Goal: Information Seeking & Learning: Learn about a topic

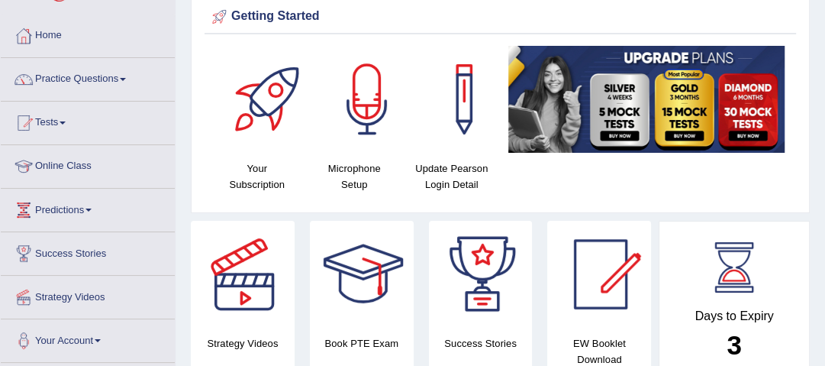
click at [127, 80] on link "Practice Questions" at bounding box center [88, 77] width 174 height 38
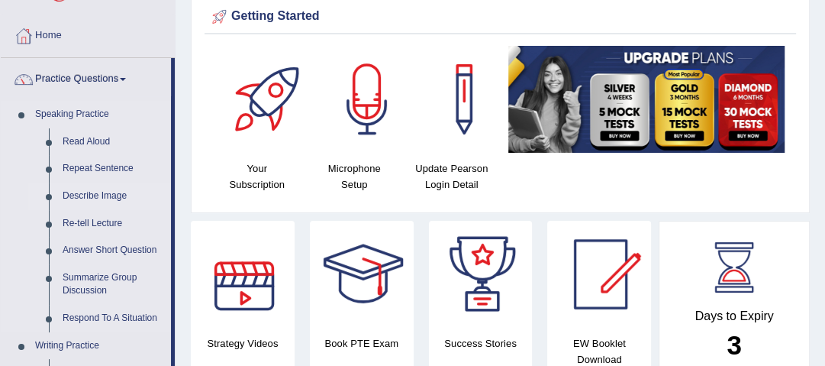
click at [95, 195] on link "Describe Image" at bounding box center [113, 195] width 115 height 27
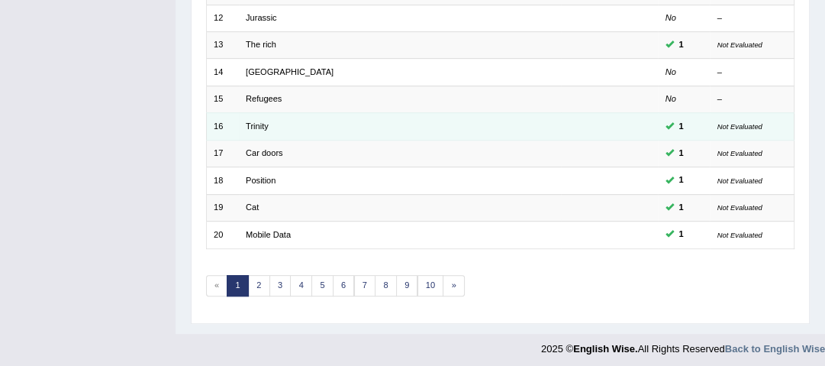
scroll to position [513, 0]
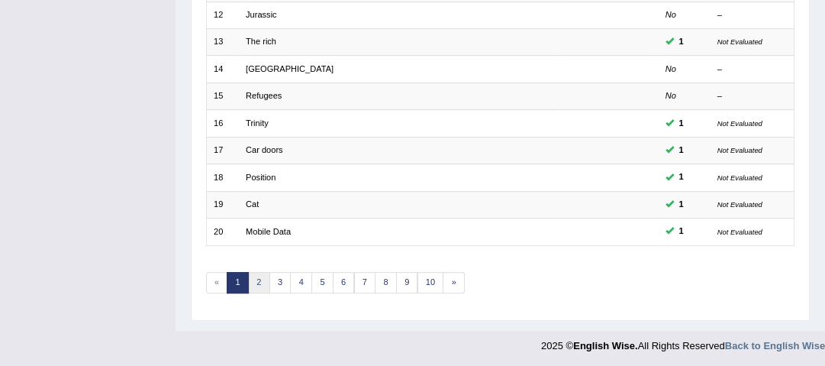
click at [259, 281] on link "2" at bounding box center [259, 282] width 22 height 21
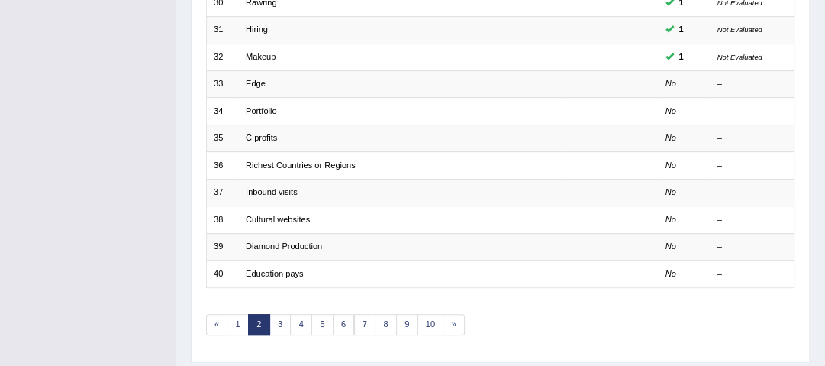
scroll to position [513, 0]
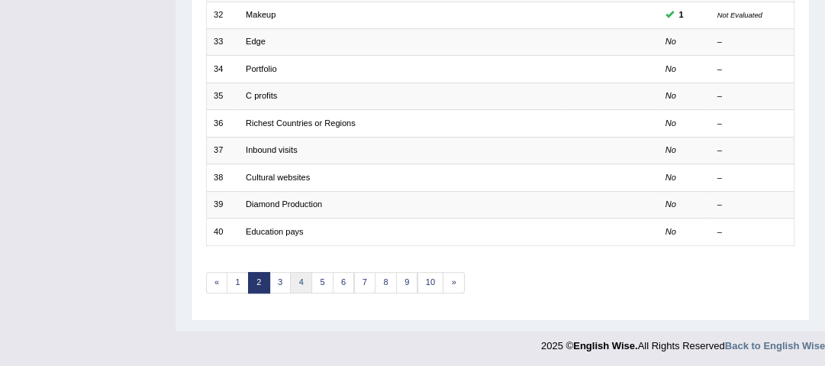
click at [303, 280] on link "4" at bounding box center [301, 282] width 22 height 21
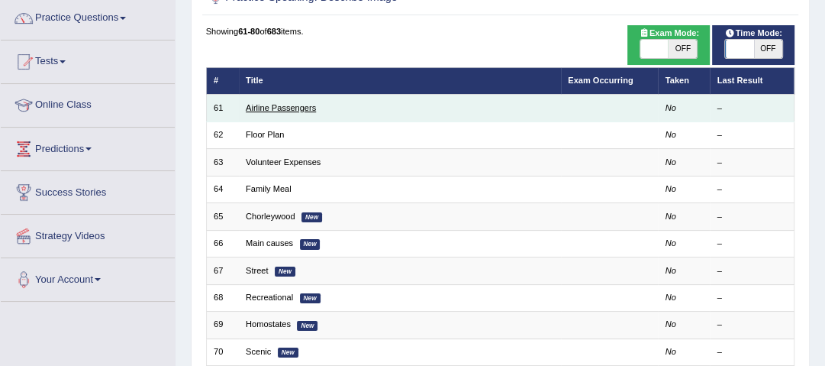
click at [281, 104] on link "Airline Passengers" at bounding box center [281, 107] width 70 height 9
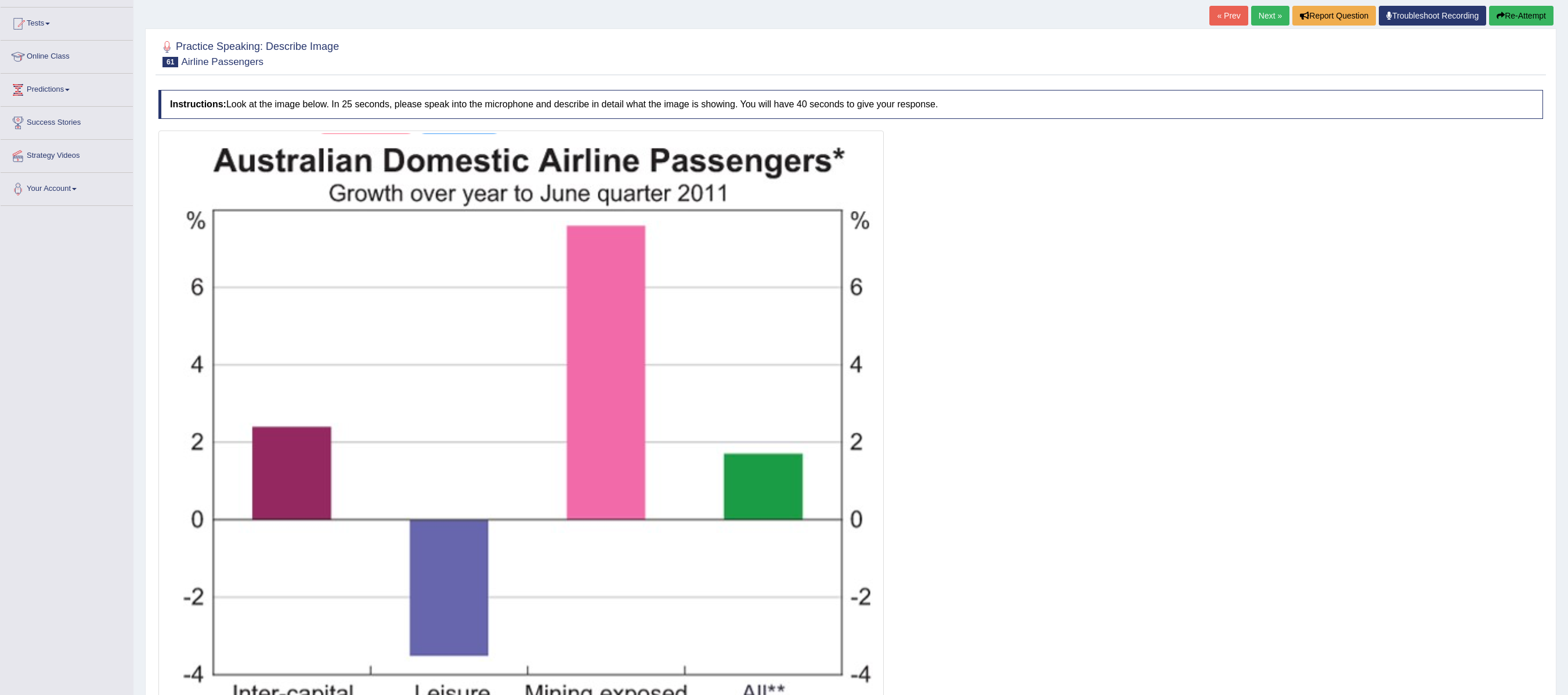
scroll to position [232, 0]
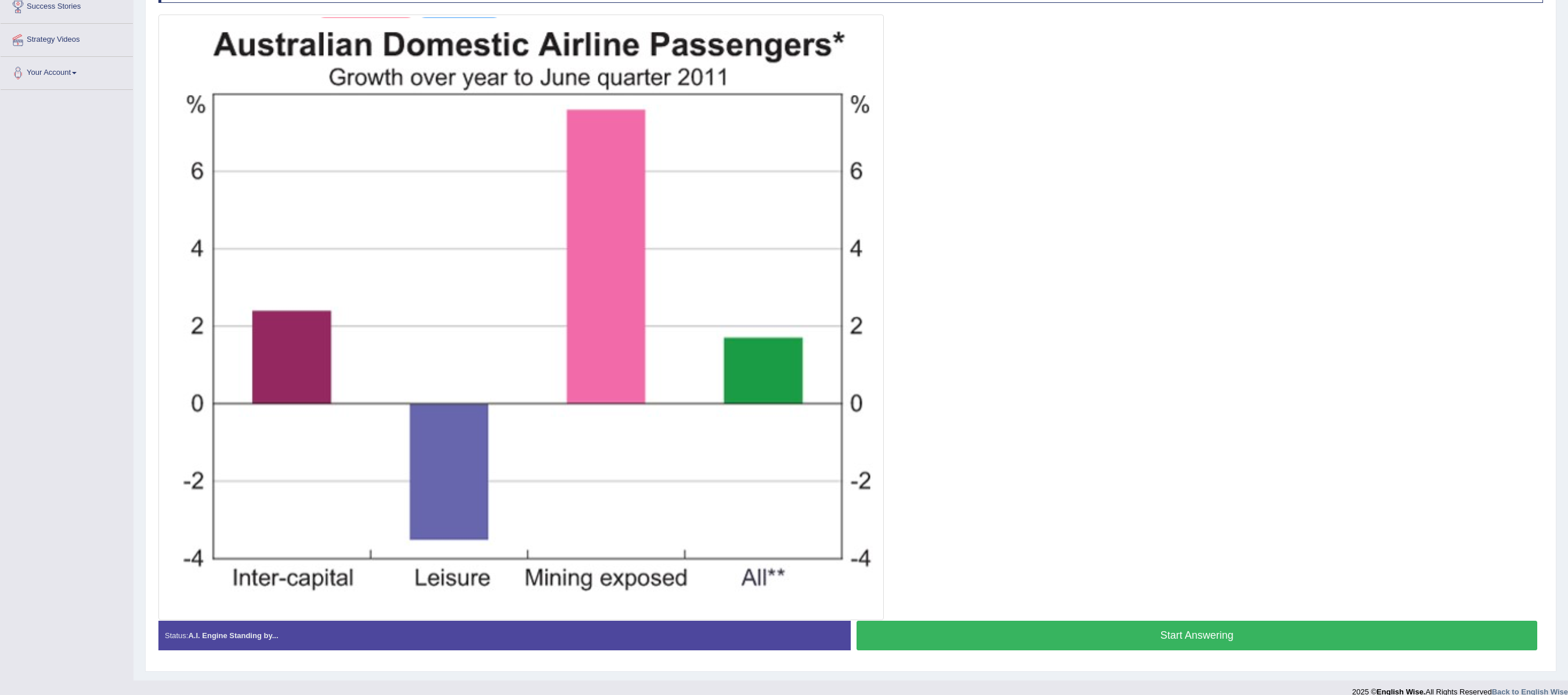
click at [627, 278] on button "Start Answering" at bounding box center [1196, 636] width 681 height 30
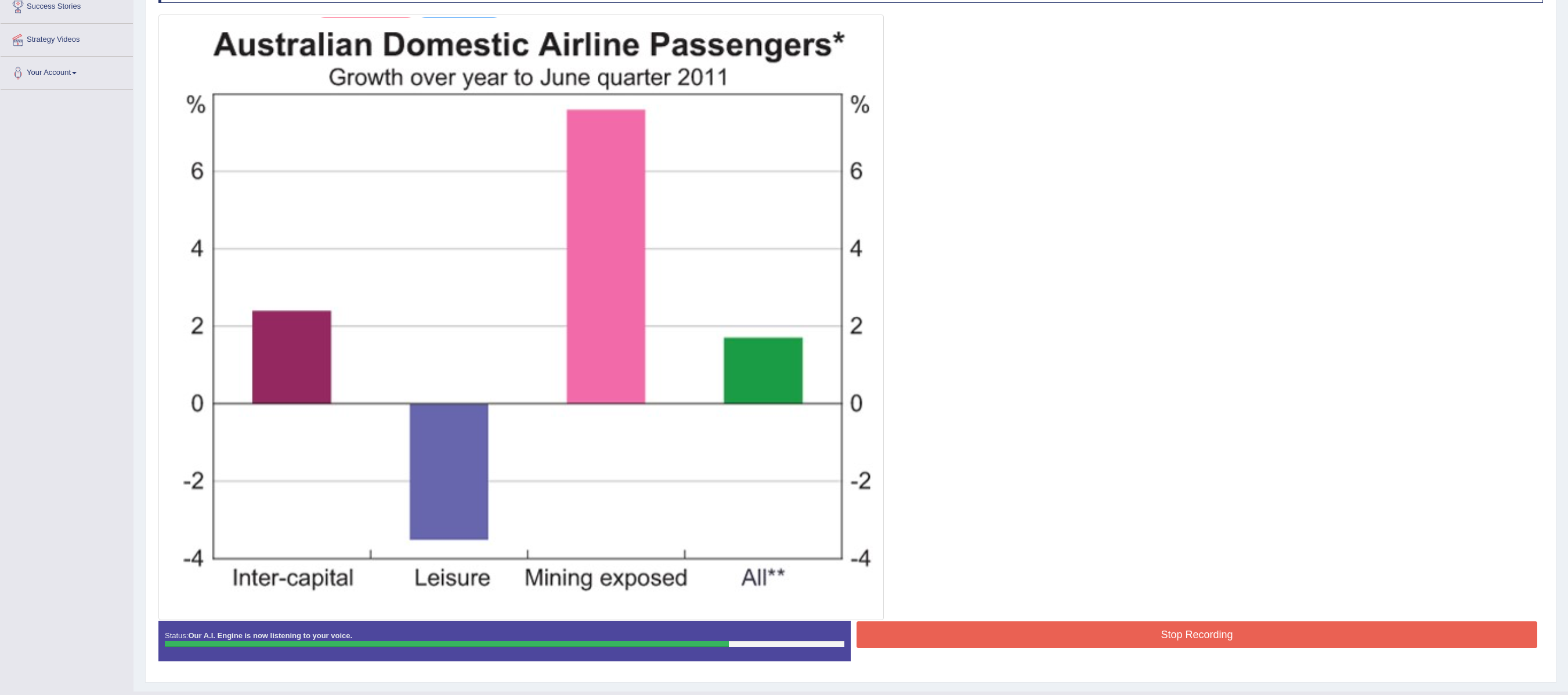
click at [627, 278] on button "Stop Recording" at bounding box center [1196, 634] width 681 height 27
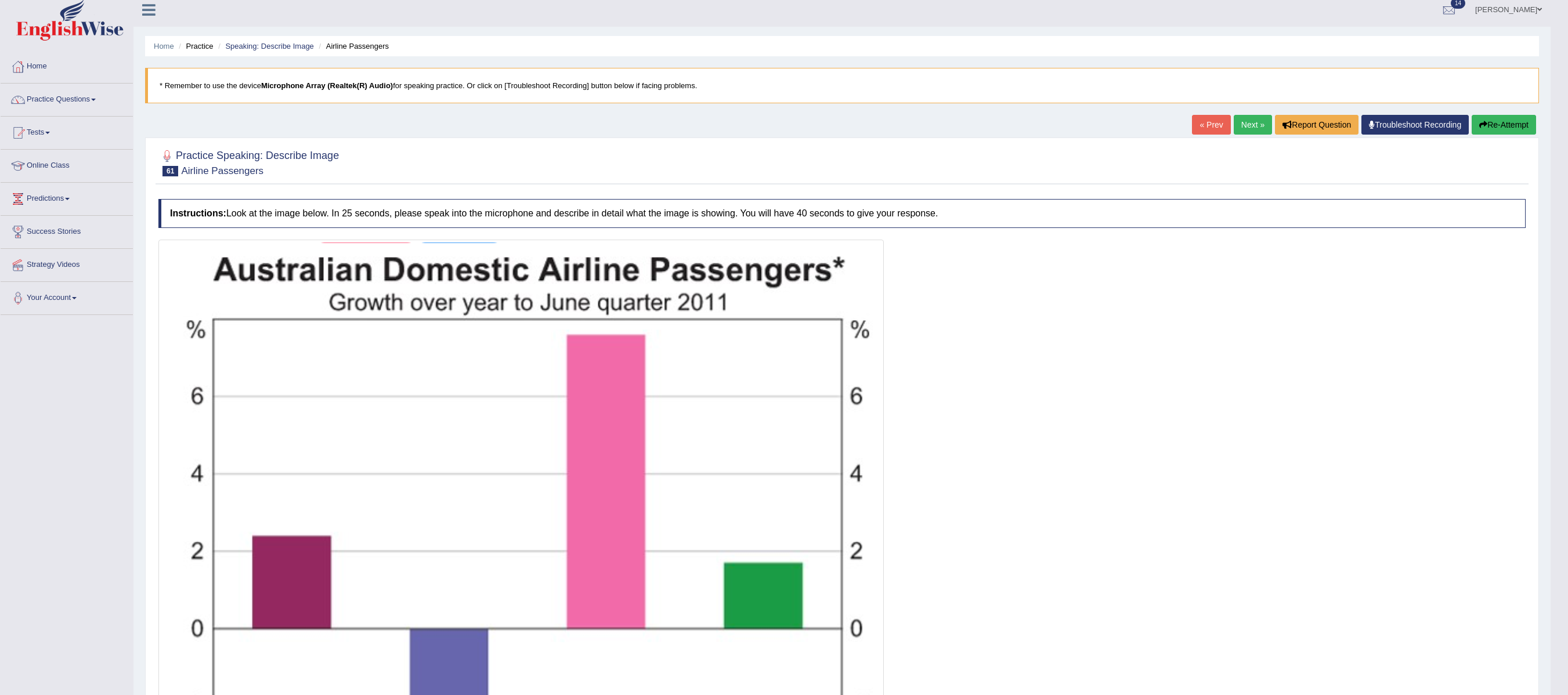
scroll to position [0, 0]
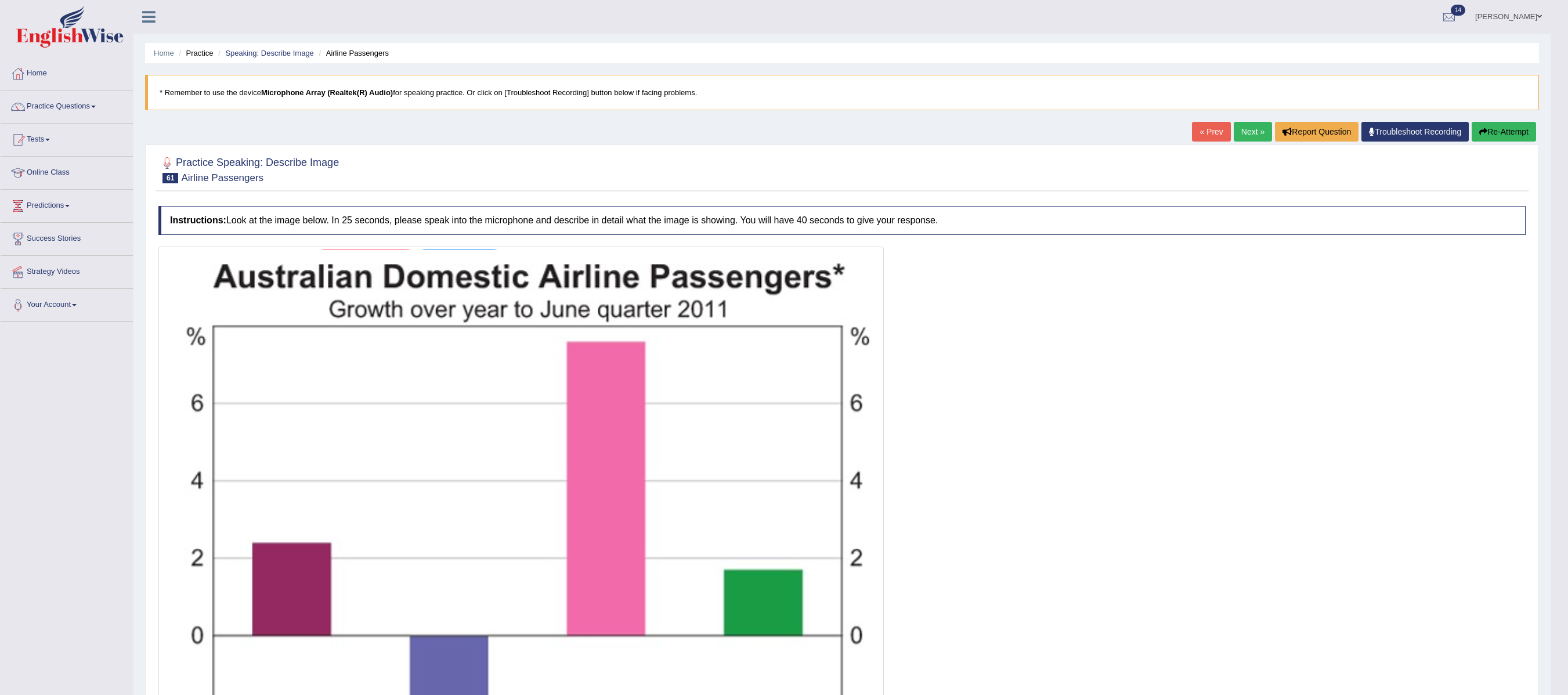
click at [627, 136] on link "Next »" at bounding box center [1253, 132] width 38 height 20
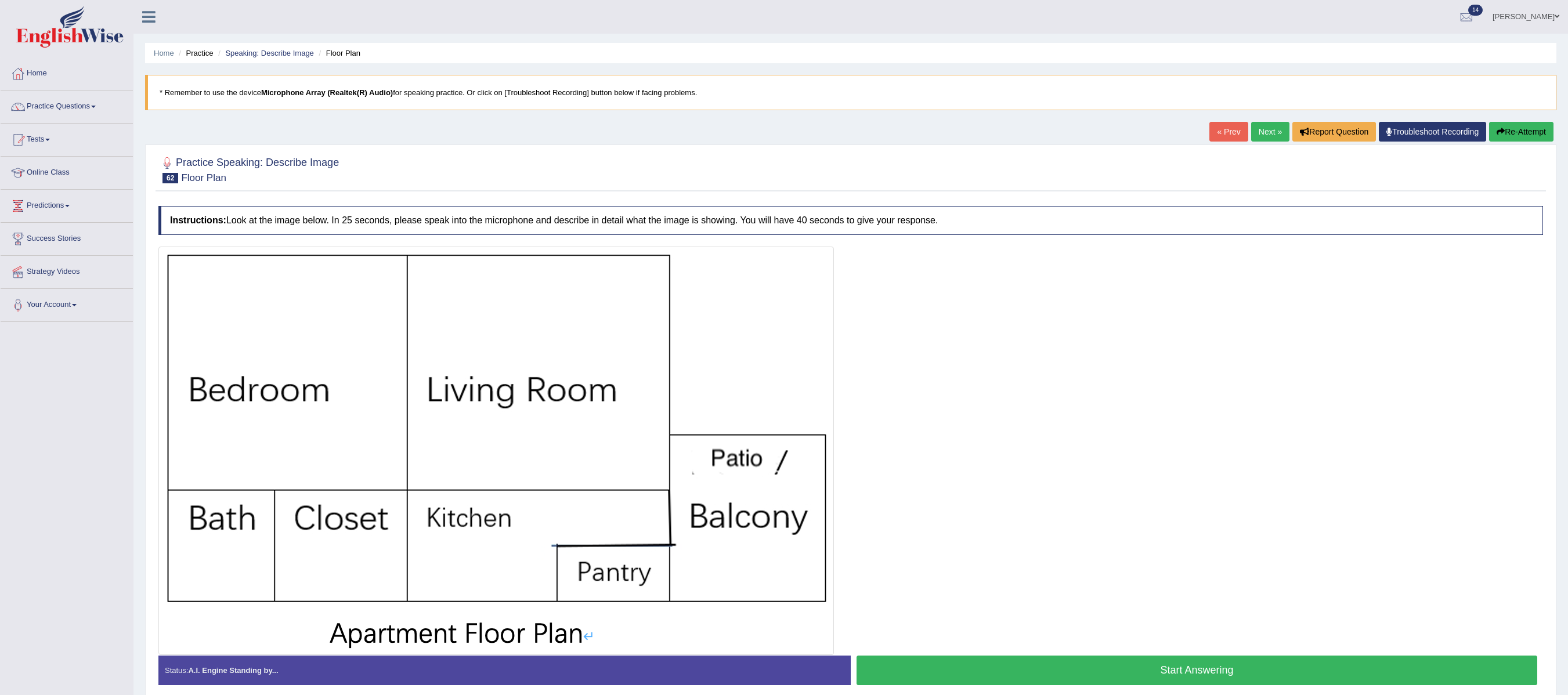
scroll to position [56, 0]
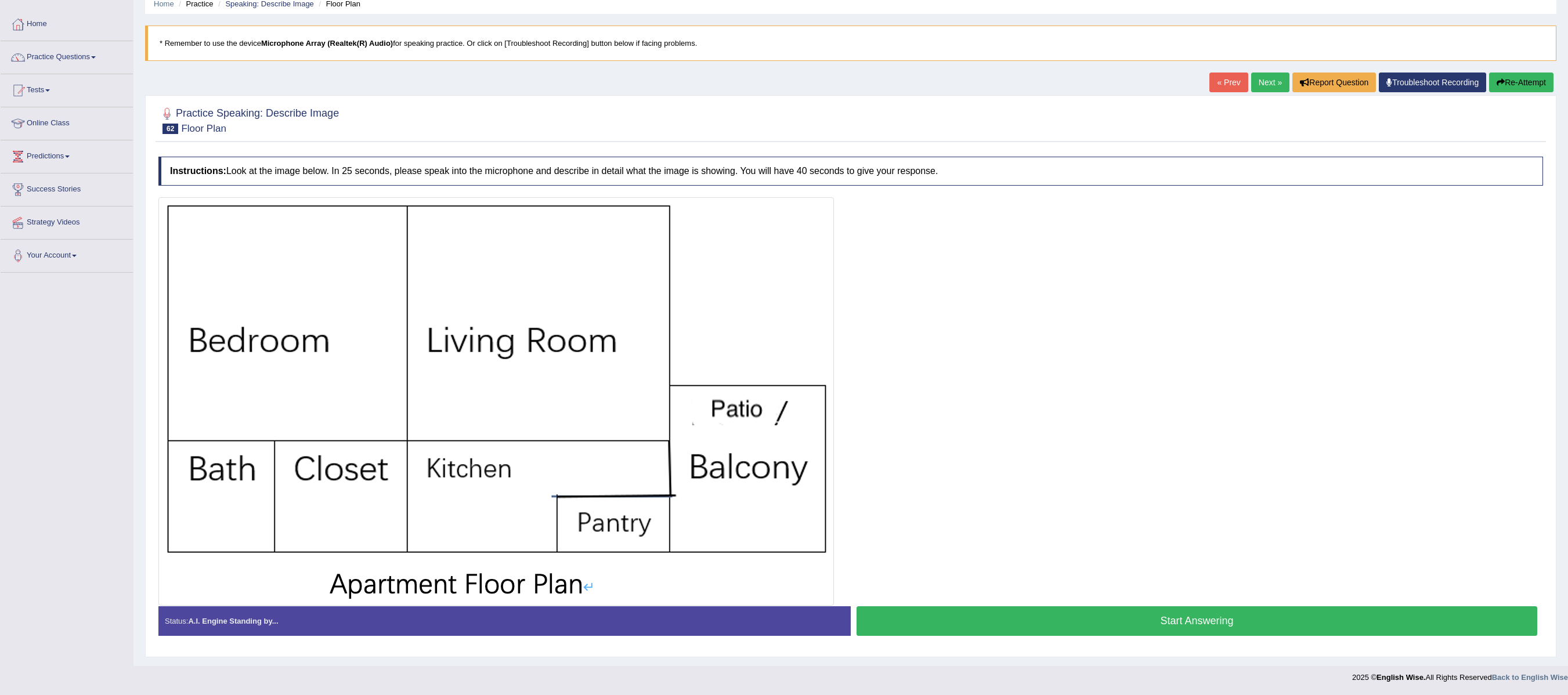
click at [1259, 616] on button "Start Answering" at bounding box center [1196, 621] width 681 height 30
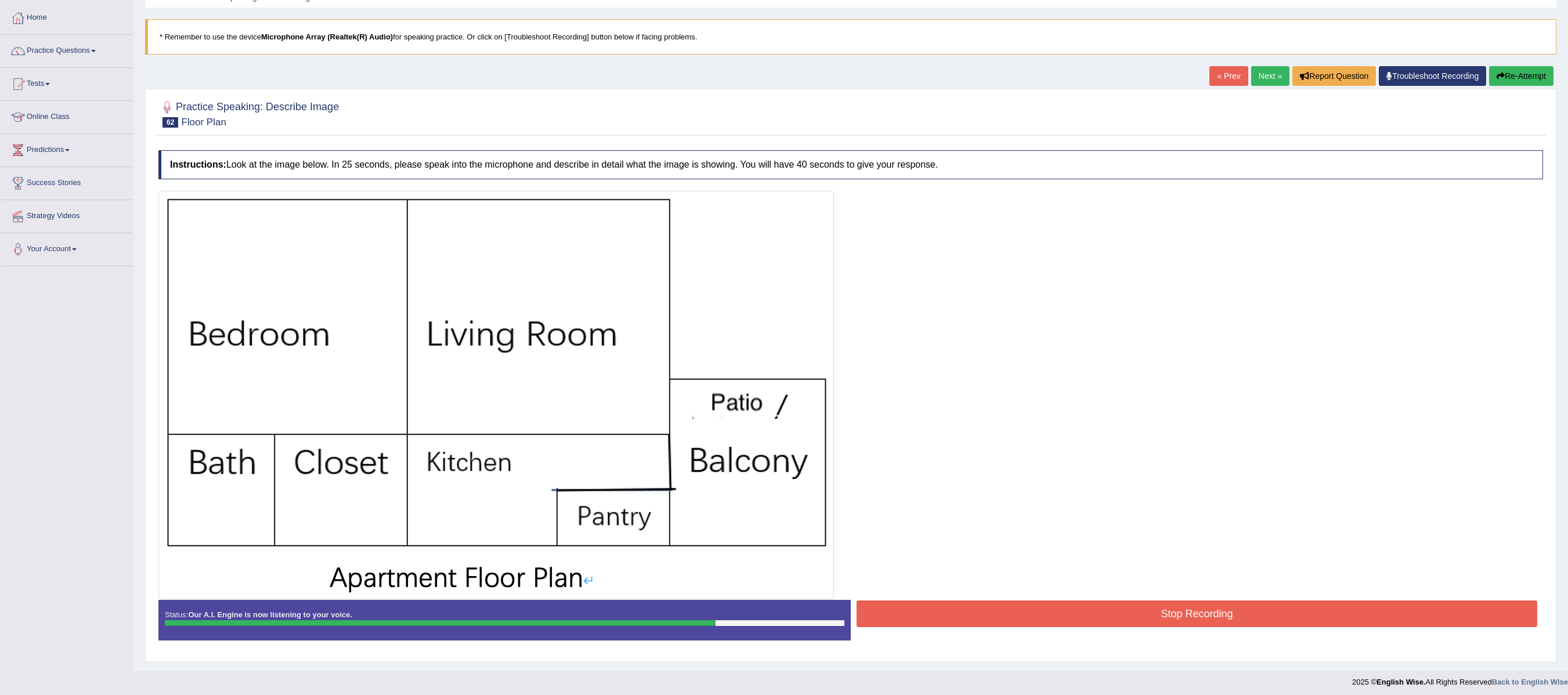
click at [1155, 622] on button "Stop Recording" at bounding box center [1196, 614] width 681 height 27
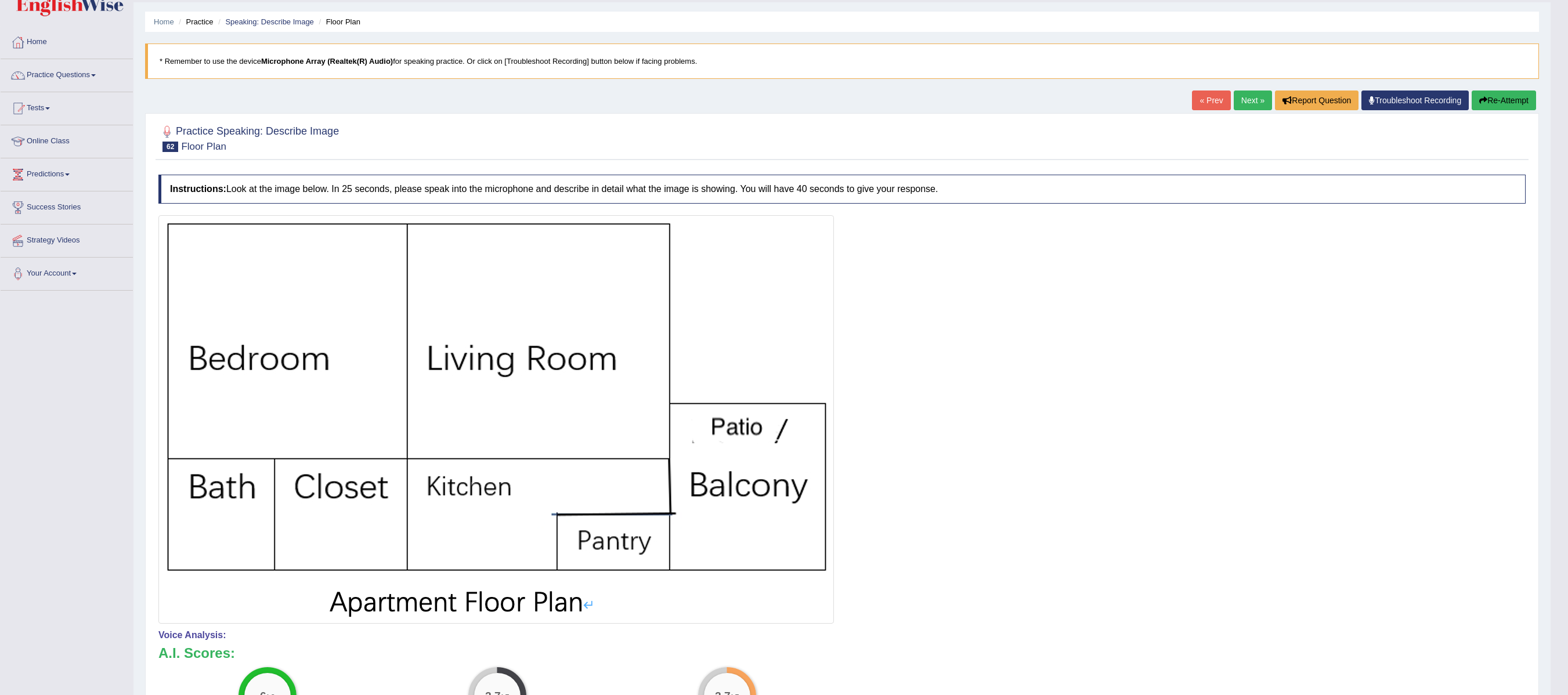
scroll to position [0, 0]
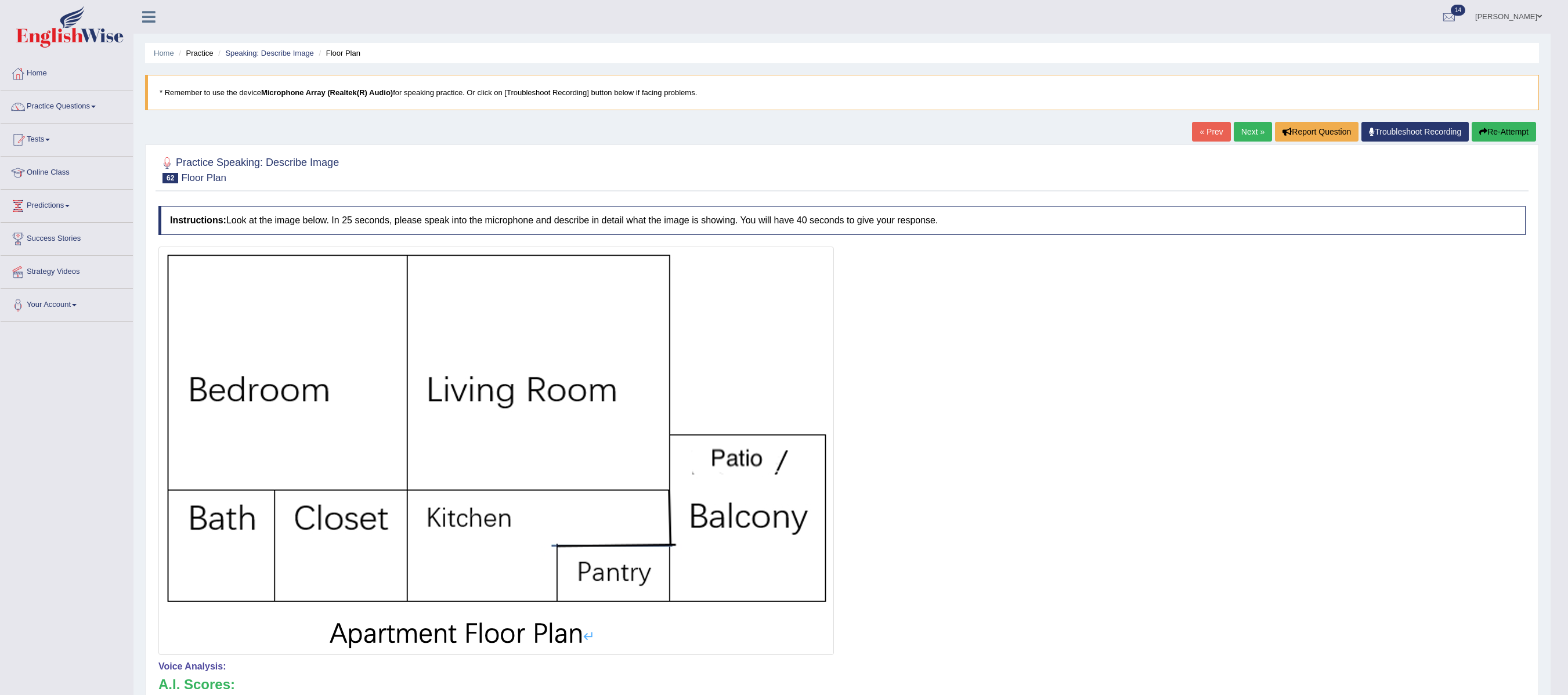
click at [1246, 125] on link "Next »" at bounding box center [1253, 132] width 38 height 20
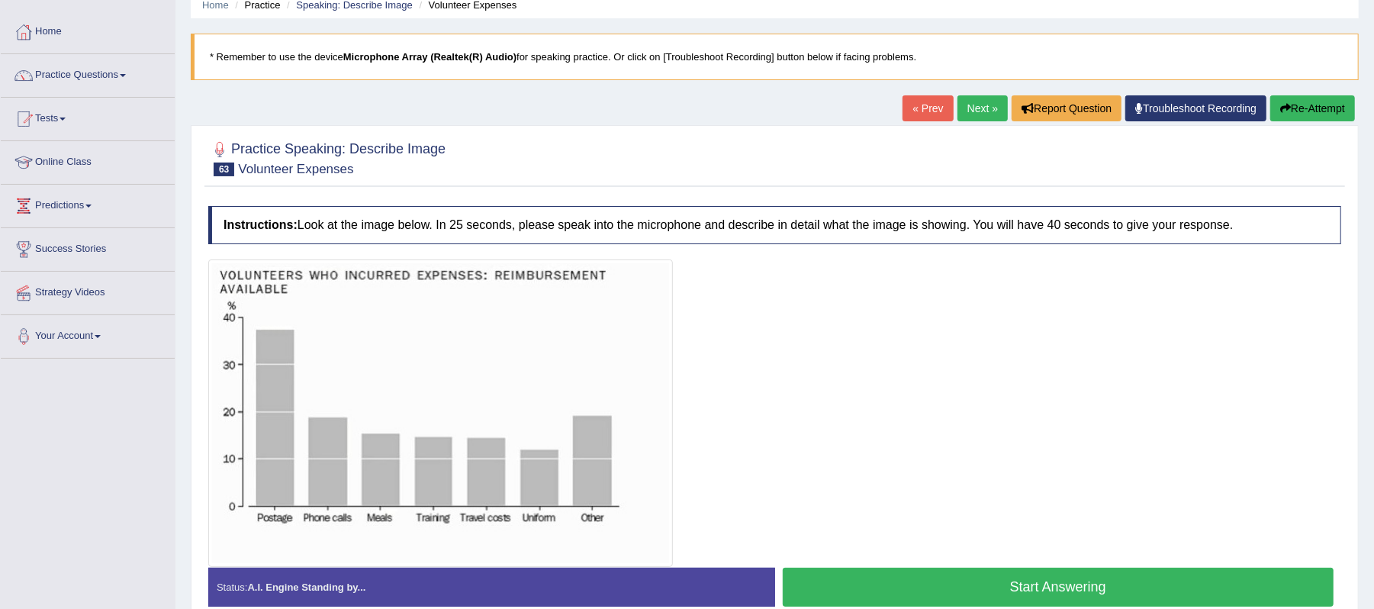
scroll to position [102, 0]
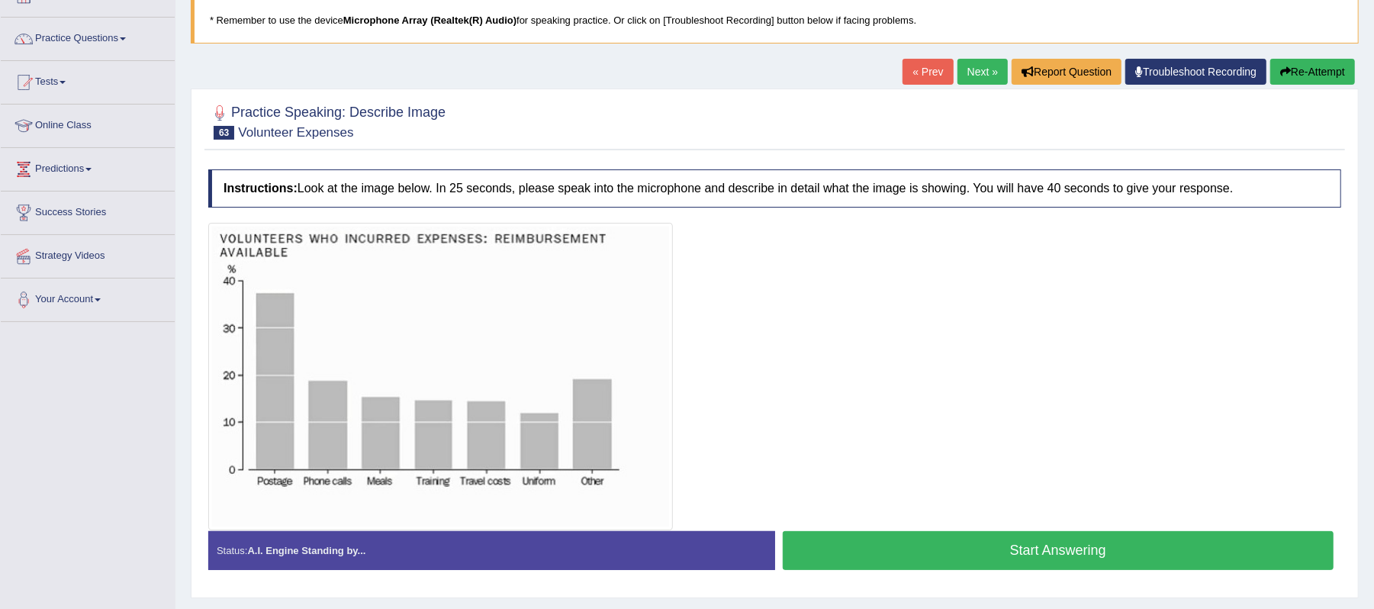
click at [1088, 554] on button "Start Answering" at bounding box center [1059, 550] width 552 height 39
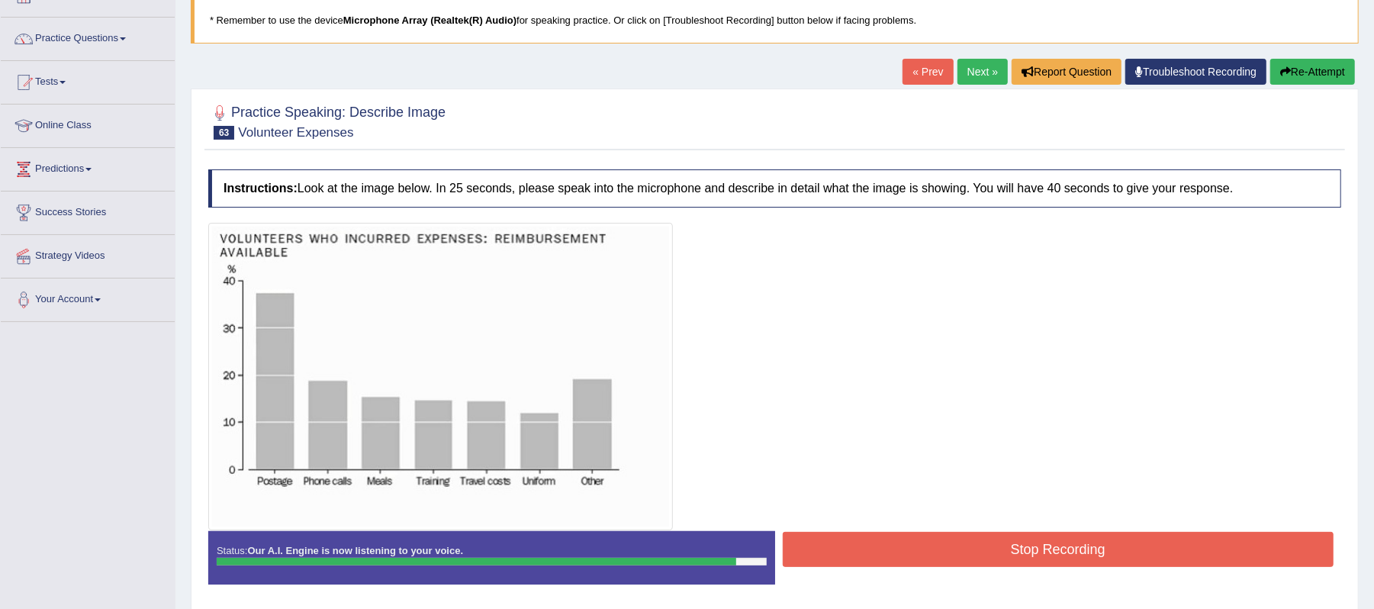
click at [1084, 556] on button "Stop Recording" at bounding box center [1059, 549] width 552 height 35
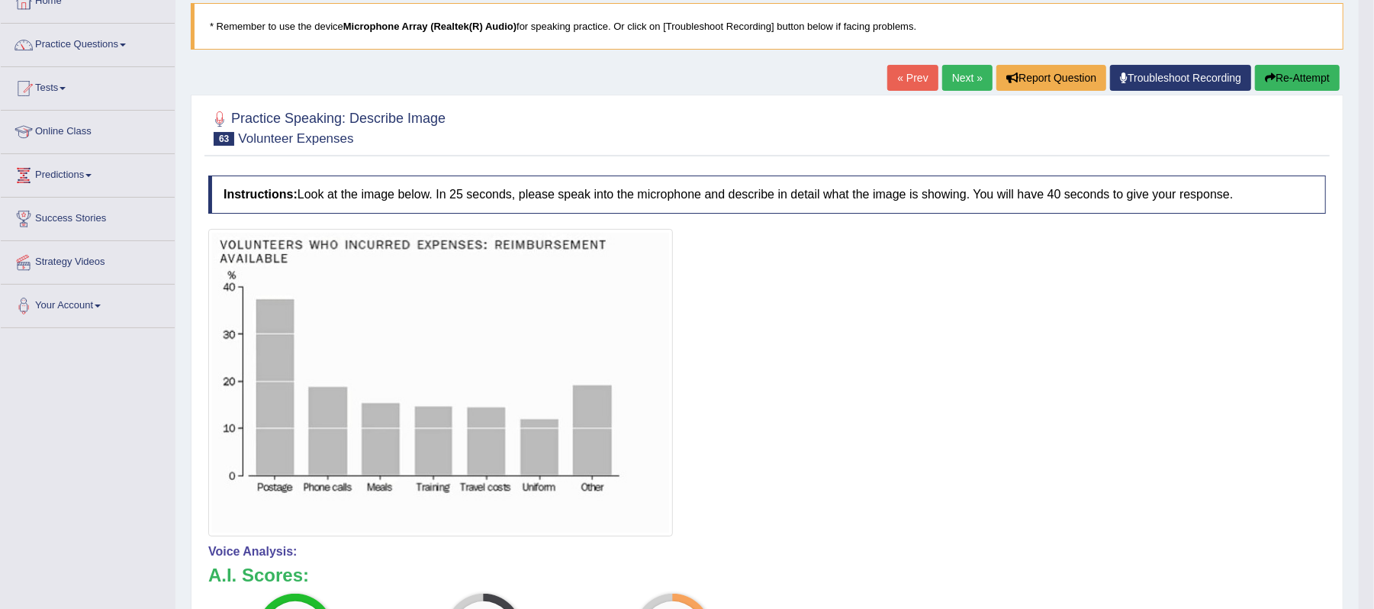
scroll to position [61, 0]
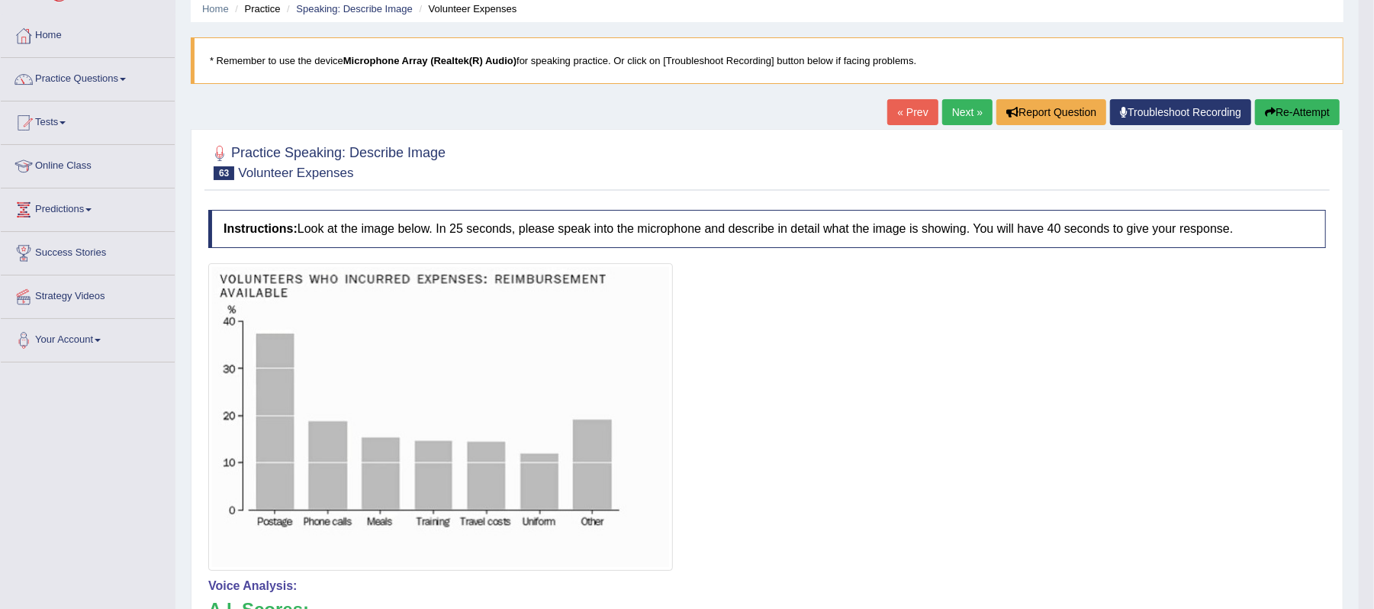
click at [1281, 111] on button "Re-Attempt" at bounding box center [1297, 112] width 85 height 26
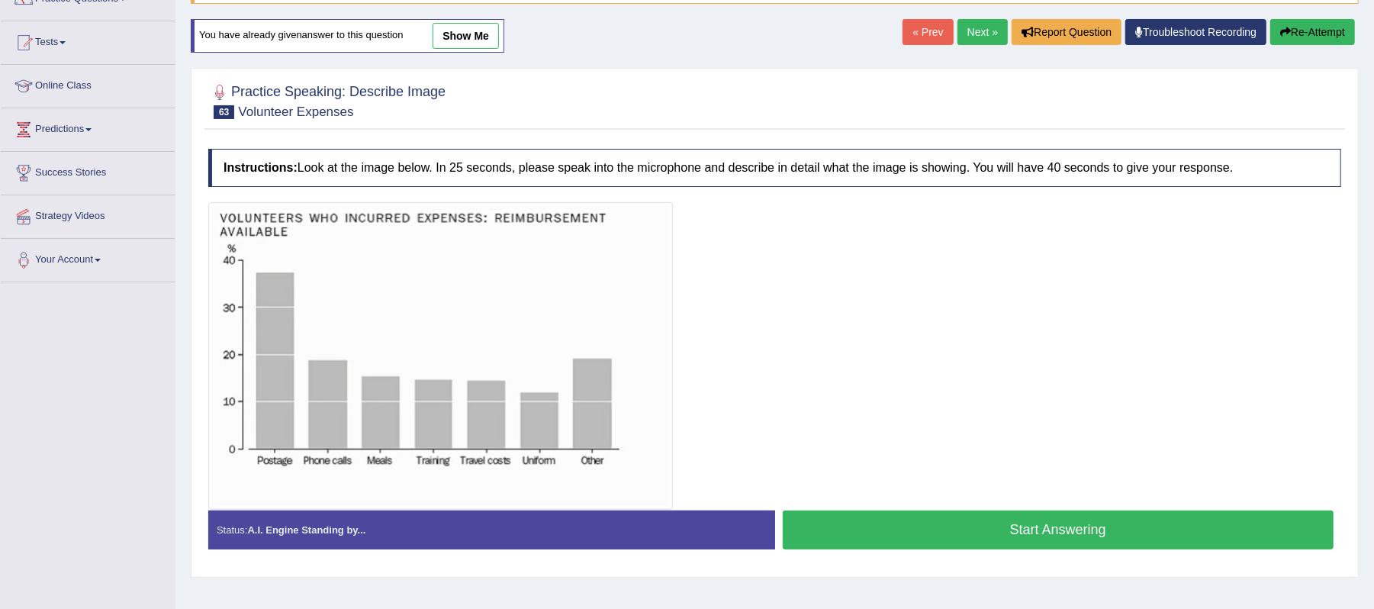
scroll to position [163, 0]
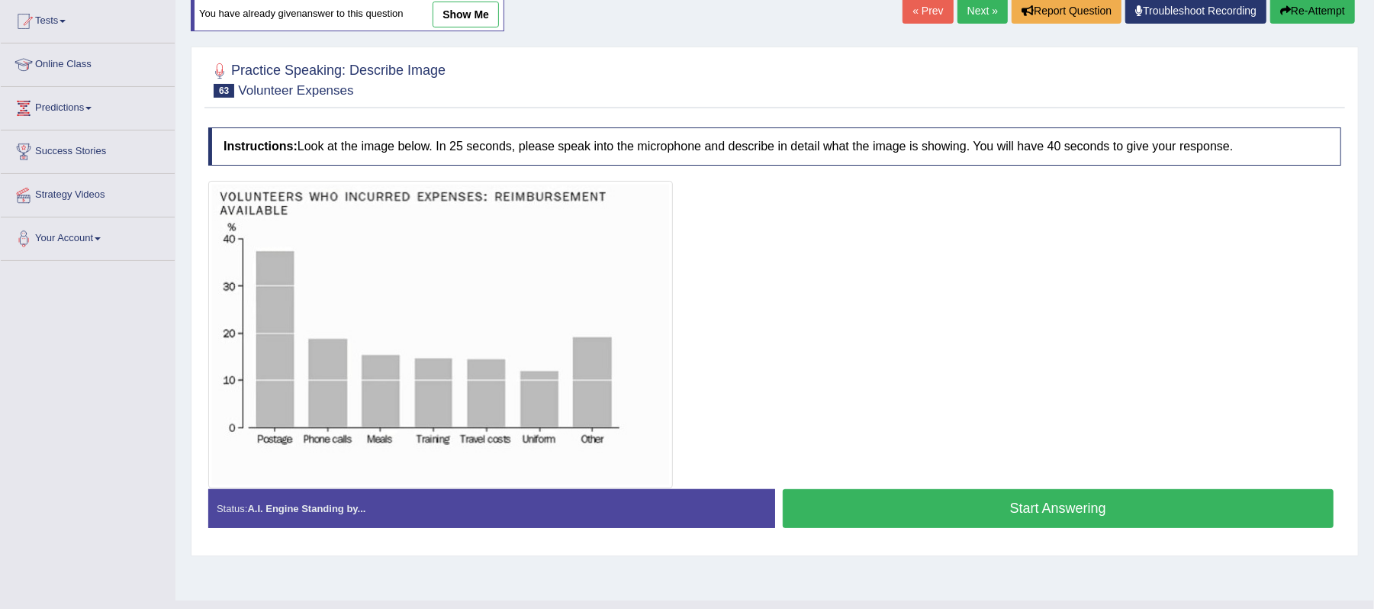
click at [1030, 514] on button "Start Answering" at bounding box center [1059, 508] width 552 height 39
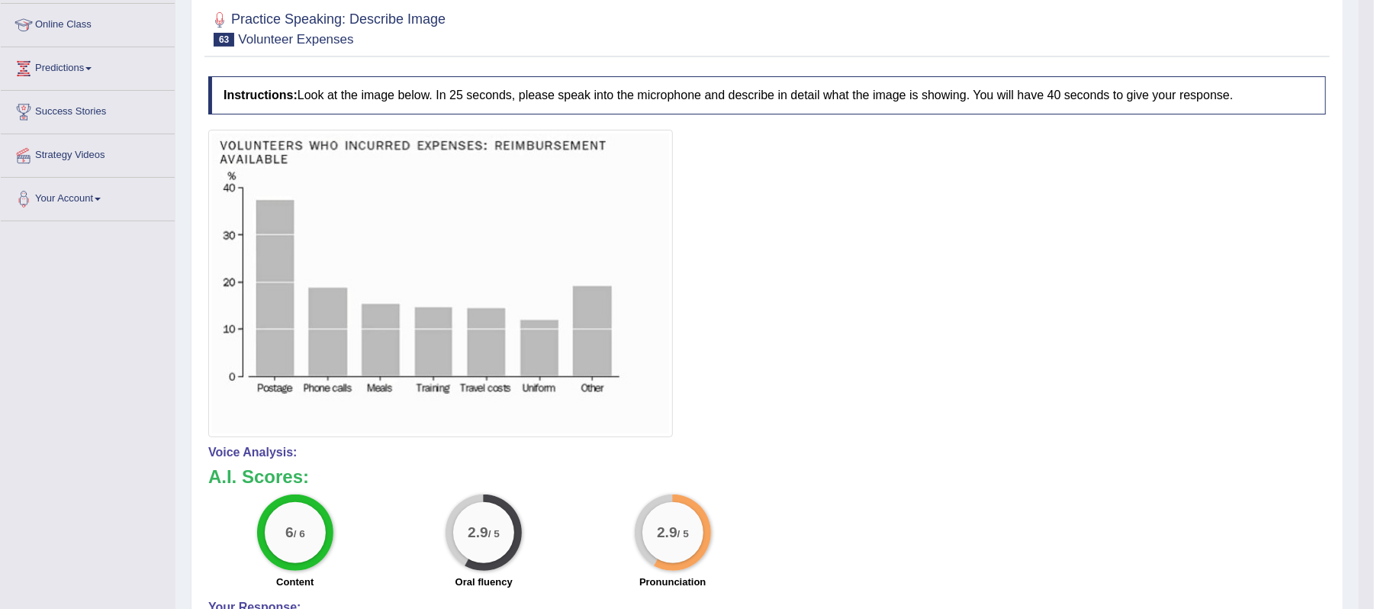
scroll to position [61, 0]
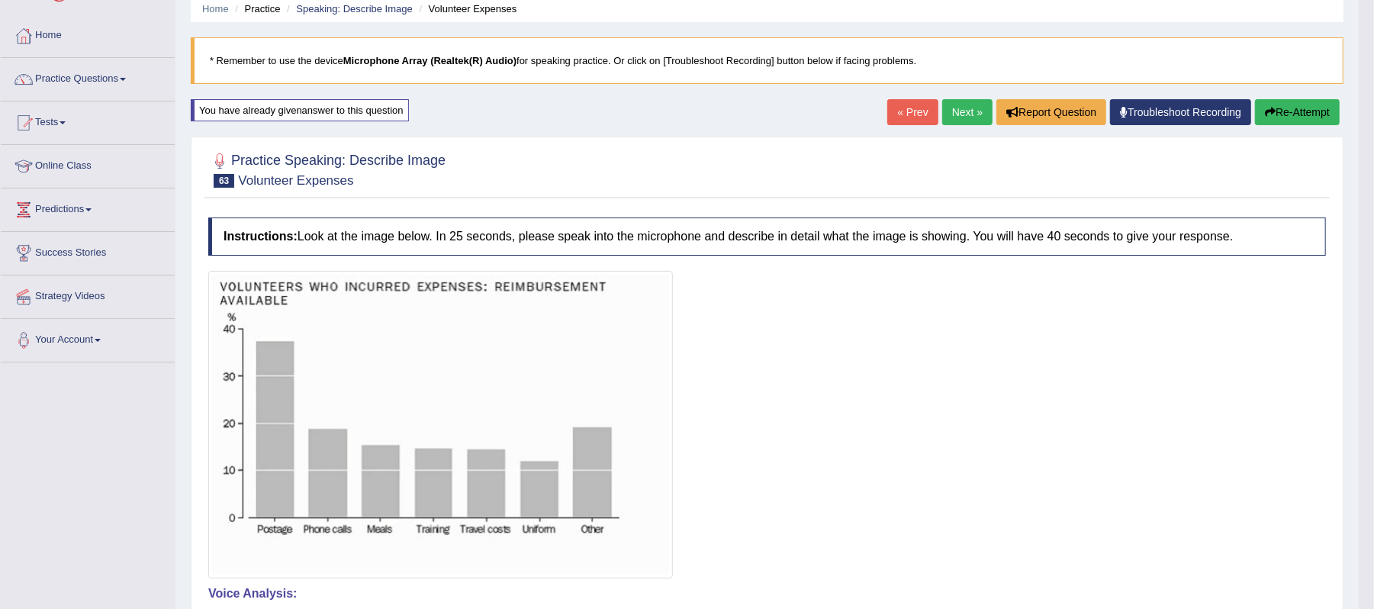
click at [959, 114] on link "Next »" at bounding box center [968, 112] width 50 height 26
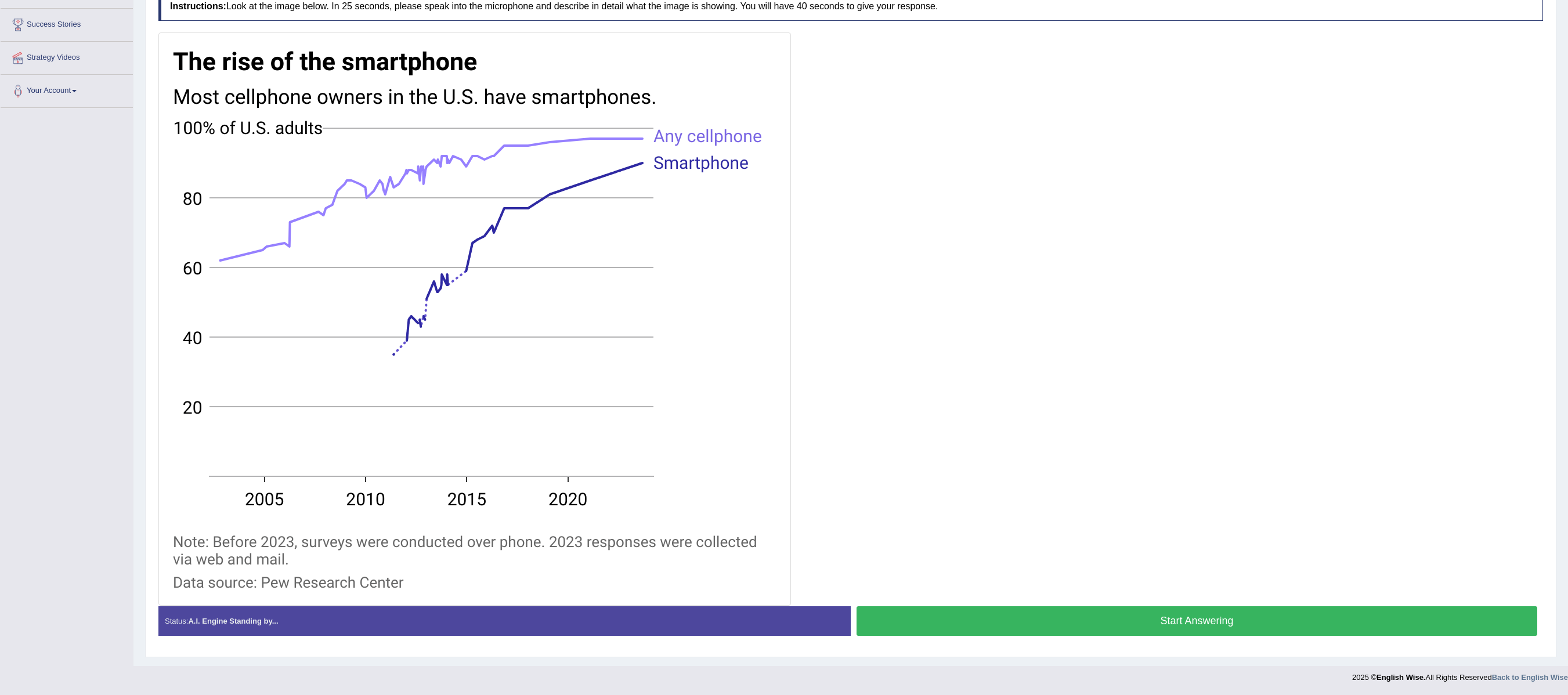
scroll to position [174, 0]
